Goal: Navigation & Orientation: Find specific page/section

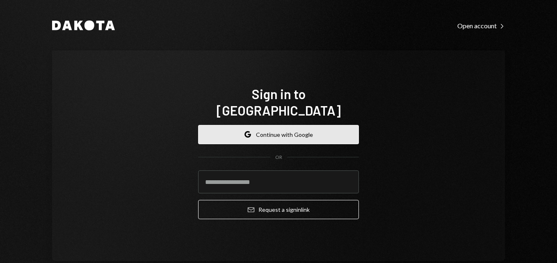
click at [271, 134] on button "Google Continue with Google" at bounding box center [278, 134] width 161 height 19
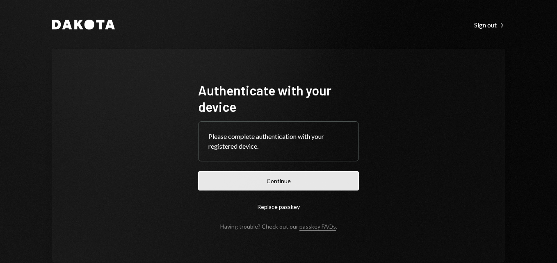
click at [272, 180] on button "Continue" at bounding box center [278, 180] width 161 height 19
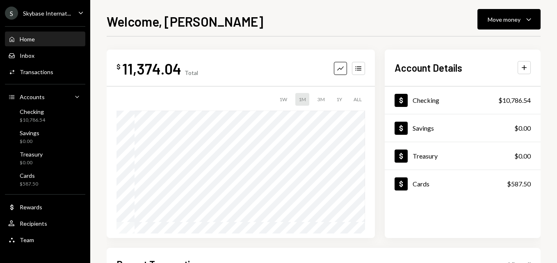
click at [46, 14] on div "Skybase Internat..." at bounding box center [47, 13] width 48 height 7
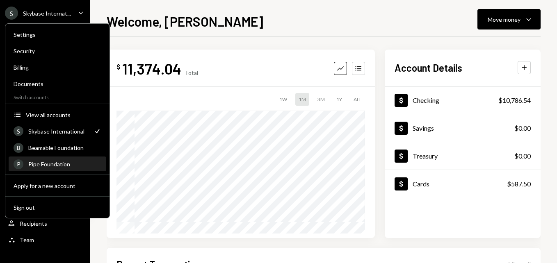
click at [64, 167] on div "Pipe Foundation" at bounding box center [64, 164] width 73 height 7
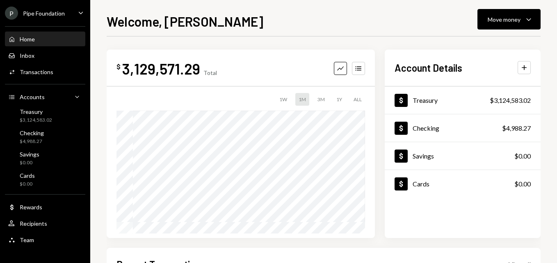
click at [47, 7] on div "P Pipe Foundation" at bounding box center [35, 13] width 60 height 13
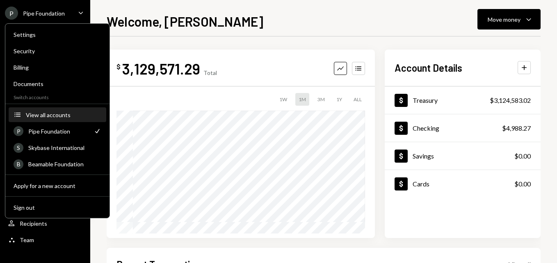
click at [37, 114] on div "View all accounts" at bounding box center [63, 115] width 75 height 7
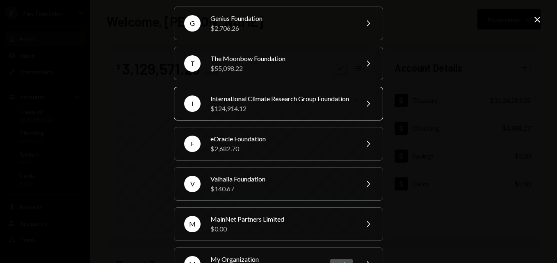
scroll to position [311, 0]
